Goal: Download file/media

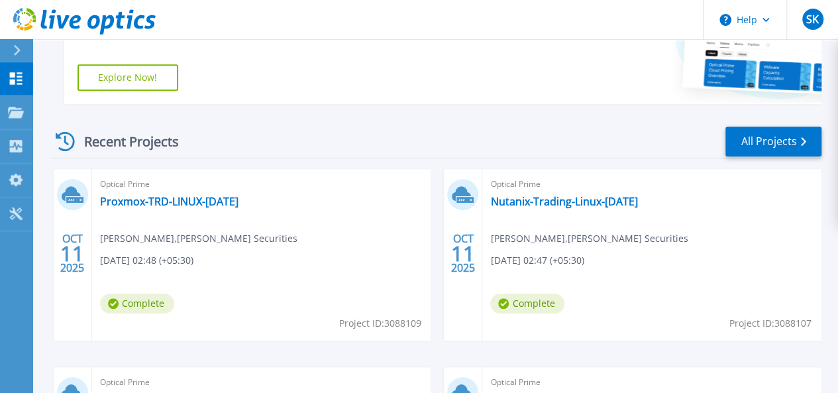
scroll to position [408, 0]
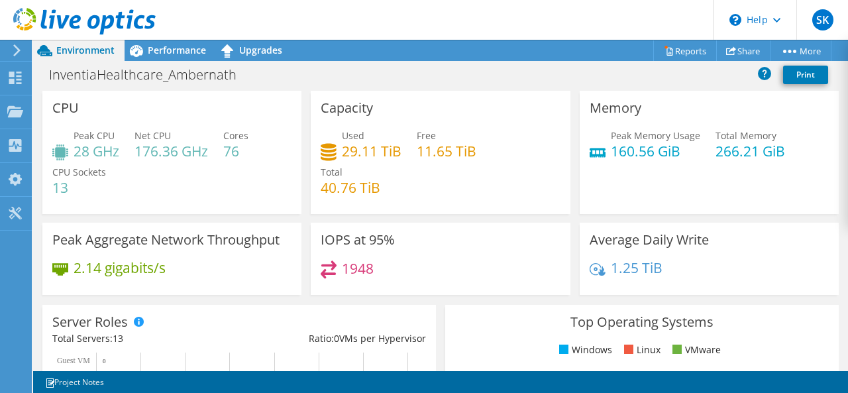
click at [661, 36] on header "SK End User [PERSON_NAME] [PERSON_NAME][EMAIL_ADDRESS][DOMAIN_NAME] Network Tec…" at bounding box center [424, 20] width 848 height 40
click at [672, 47] on link "Reports" at bounding box center [685, 50] width 64 height 21
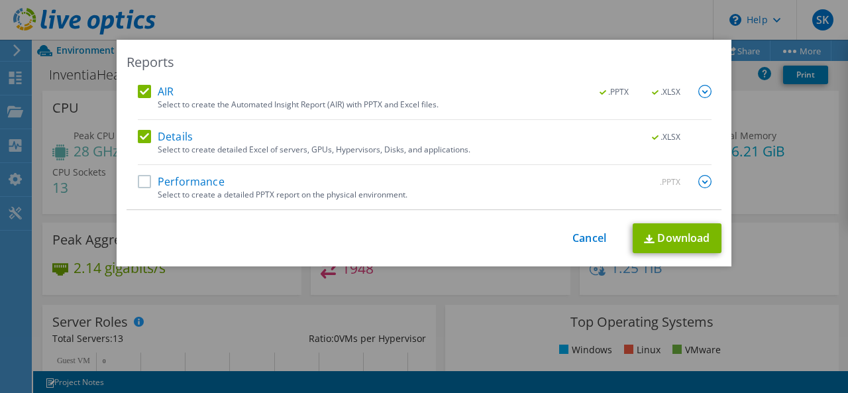
click at [138, 89] on label "AIR" at bounding box center [156, 91] width 36 height 13
click at [0, 0] on input "AIR" at bounding box center [0, 0] width 0 height 0
click at [692, 241] on link "Download" at bounding box center [677, 238] width 89 height 30
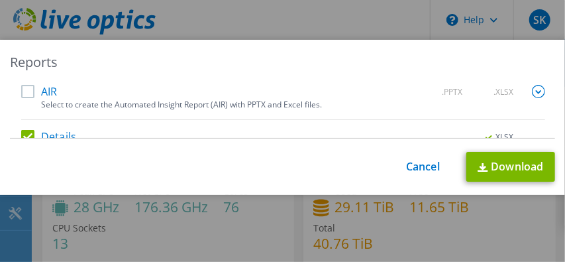
click at [289, 241] on div "Reports AIR .PPTX .XLSX Select to create the Automated Insight Report (AIR) wit…" at bounding box center [282, 131] width 565 height 262
